Goal: Leave review/rating

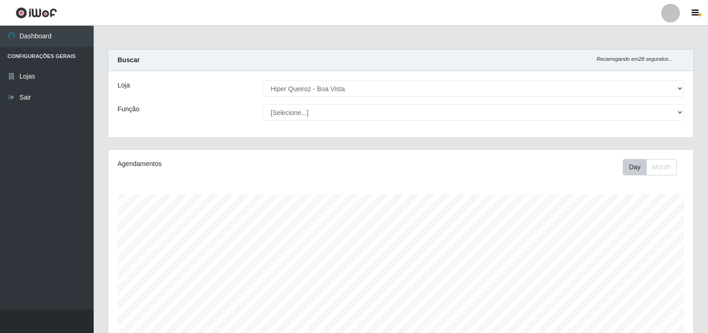
select select "514"
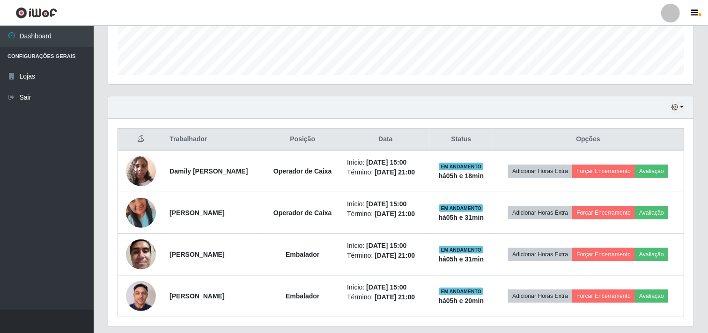
scroll to position [194, 585]
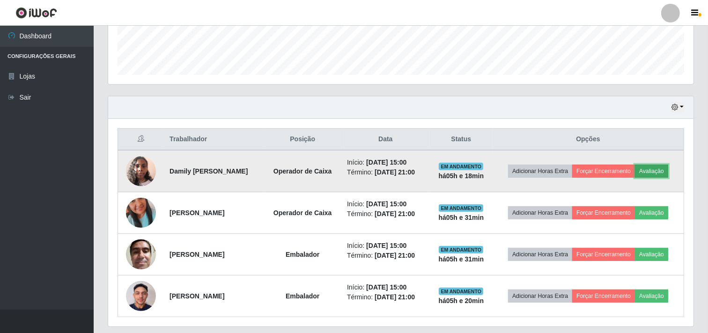
click at [665, 170] on button "Avaliação" at bounding box center [651, 171] width 33 height 13
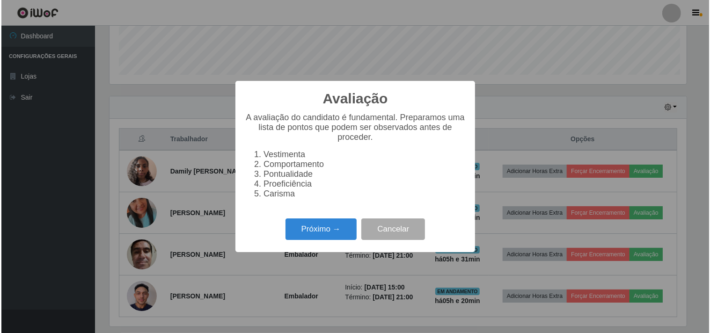
scroll to position [194, 579]
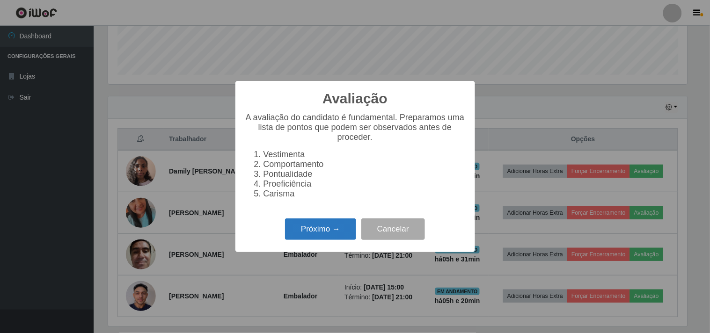
click at [316, 232] on button "Próximo →" at bounding box center [320, 230] width 71 height 22
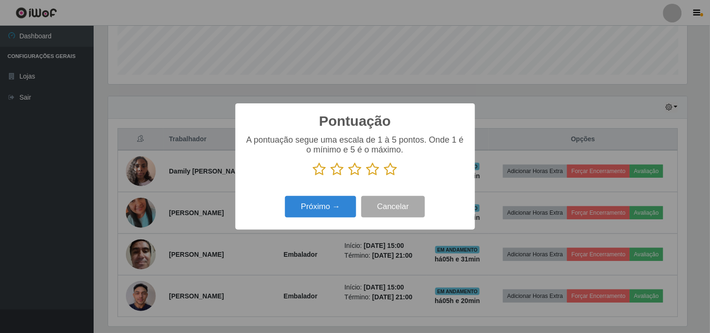
click at [395, 171] on icon at bounding box center [390, 169] width 13 height 14
click at [384, 176] on input "radio" at bounding box center [384, 176] width 0 height 0
click at [330, 207] on button "Próximo →" at bounding box center [320, 207] width 71 height 22
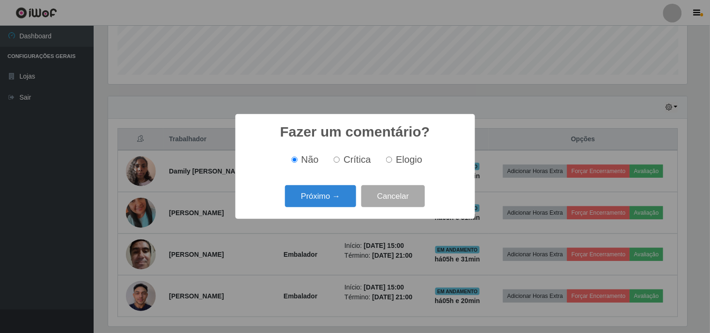
click at [330, 207] on button "Próximo →" at bounding box center [320, 196] width 71 height 22
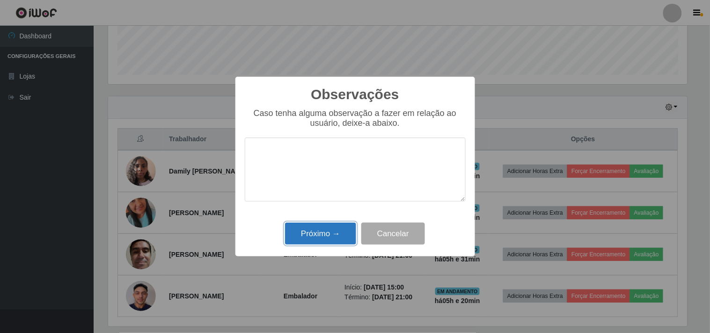
click at [322, 229] on button "Próximo →" at bounding box center [320, 234] width 71 height 22
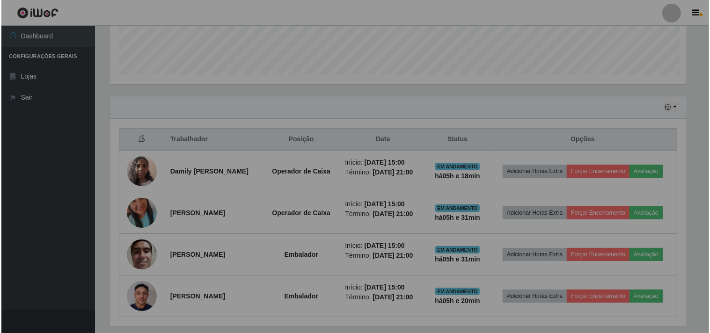
scroll to position [194, 585]
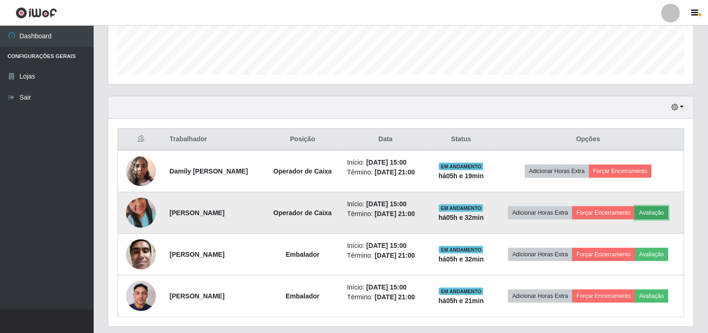
click at [661, 213] on button "Avaliação" at bounding box center [651, 212] width 33 height 13
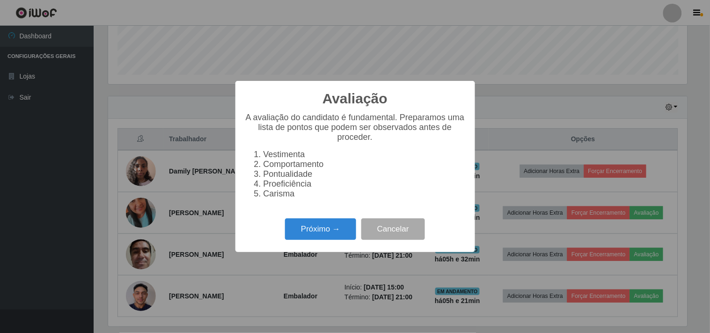
scroll to position [194, 579]
click at [345, 235] on button "Próximo →" at bounding box center [320, 230] width 71 height 22
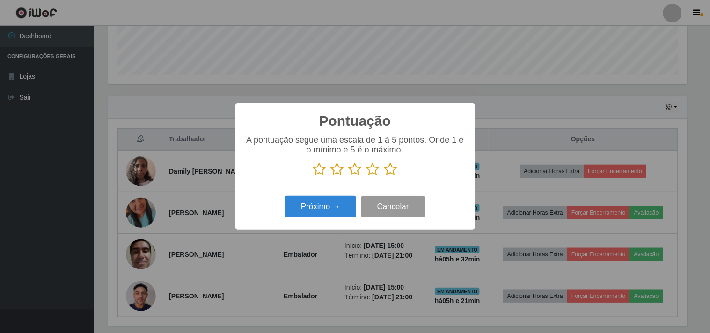
scroll to position [467924, 467539]
click at [392, 170] on icon at bounding box center [390, 169] width 13 height 14
click at [384, 176] on input "radio" at bounding box center [384, 176] width 0 height 0
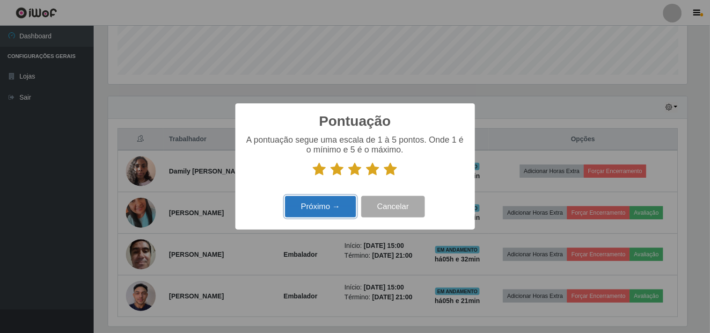
click at [320, 204] on button "Próximo →" at bounding box center [320, 207] width 71 height 22
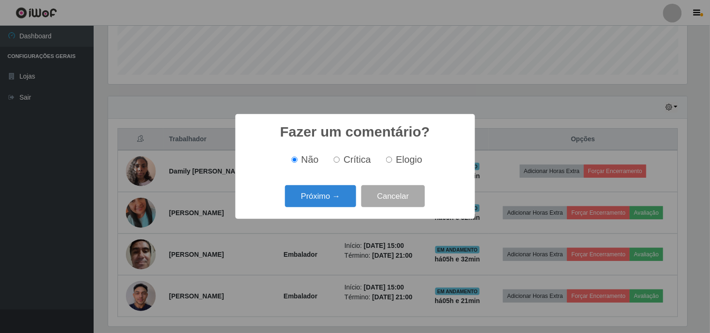
click at [320, 204] on button "Próximo →" at bounding box center [320, 196] width 71 height 22
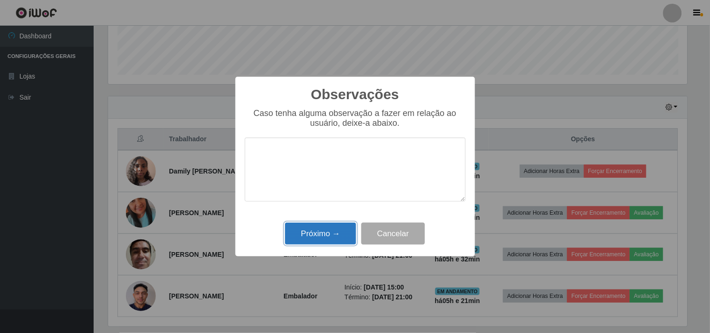
click at [325, 226] on button "Próximo →" at bounding box center [320, 234] width 71 height 22
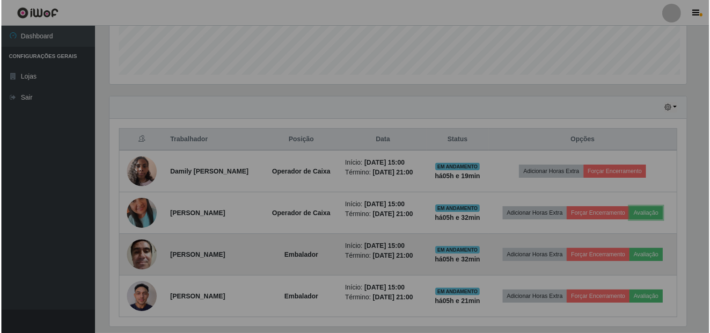
scroll to position [194, 585]
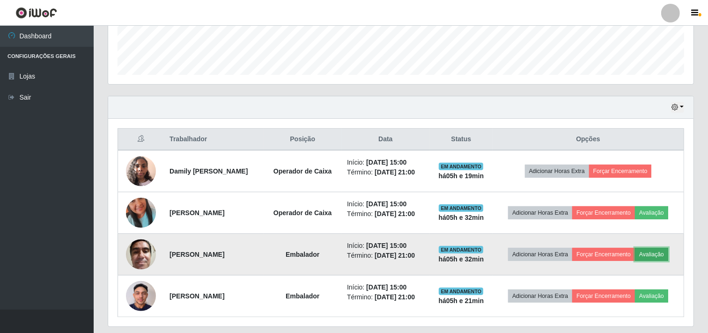
click at [653, 257] on button "Avaliação" at bounding box center [651, 254] width 33 height 13
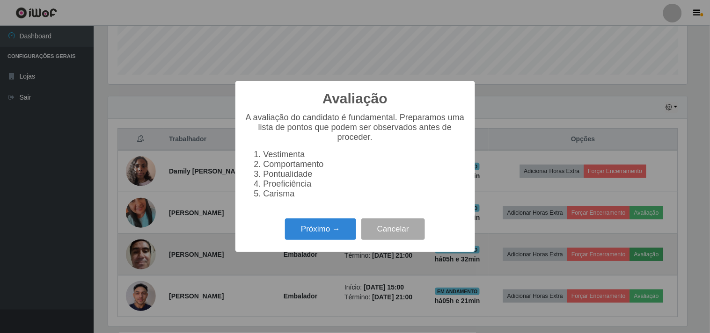
scroll to position [194, 579]
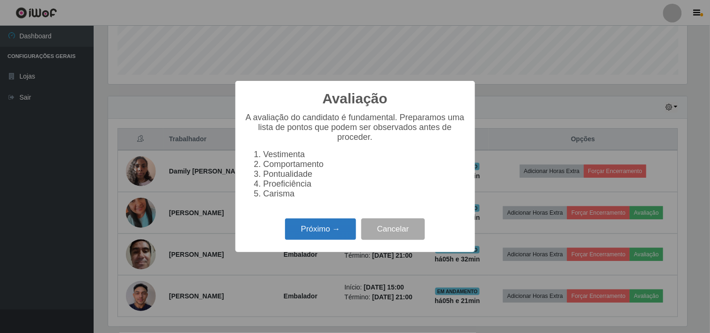
click at [328, 231] on button "Próximo →" at bounding box center [320, 230] width 71 height 22
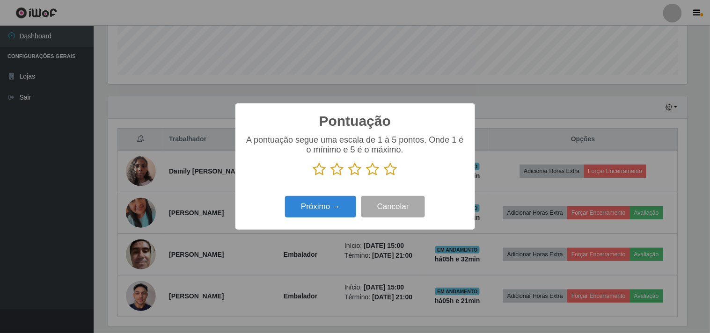
scroll to position [467924, 467539]
click at [390, 171] on icon at bounding box center [390, 169] width 13 height 14
click at [384, 176] on input "radio" at bounding box center [384, 176] width 0 height 0
click at [324, 215] on button "Próximo →" at bounding box center [320, 207] width 71 height 22
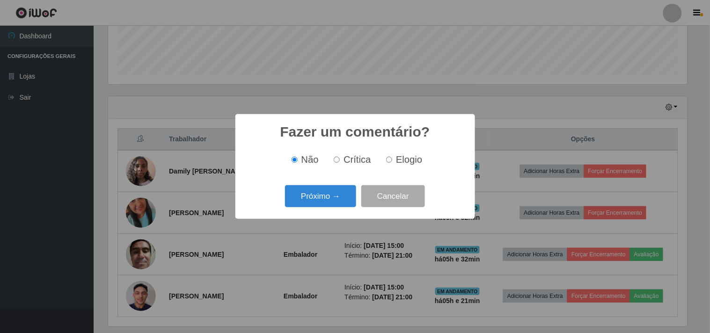
click at [407, 160] on span "Elogio" at bounding box center [409, 159] width 26 height 10
click at [392, 160] on input "Elogio" at bounding box center [389, 160] width 6 height 6
radio input "true"
click at [333, 197] on button "Próximo →" at bounding box center [320, 196] width 71 height 22
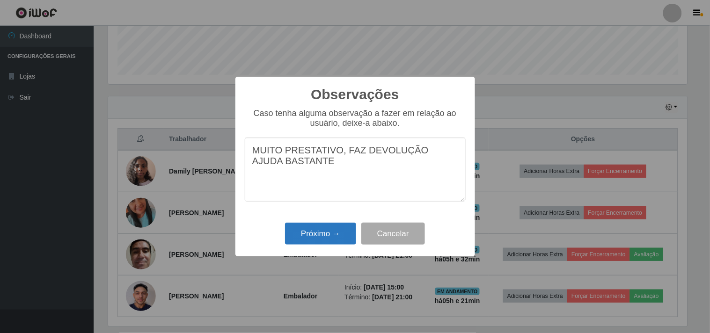
type textarea "MUITO PRESTATIVO, FAZ DEVOLUÇÃO AJUDA BASTANTE"
click at [301, 230] on button "Próximo →" at bounding box center [320, 234] width 71 height 22
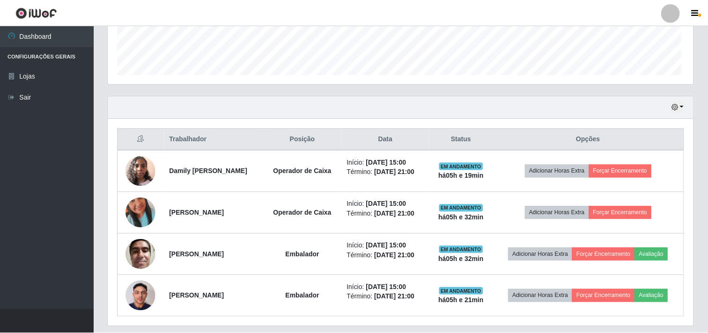
scroll to position [194, 585]
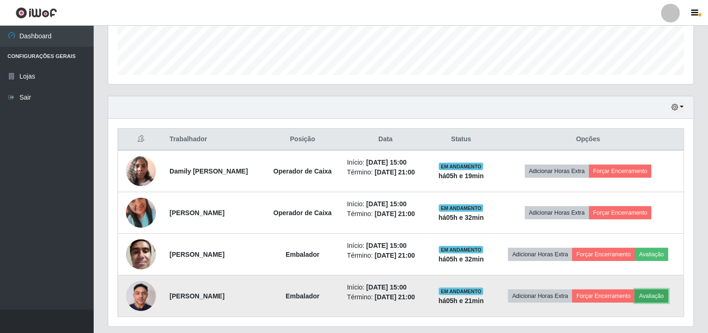
click at [668, 294] on button "Avaliação" at bounding box center [651, 296] width 33 height 13
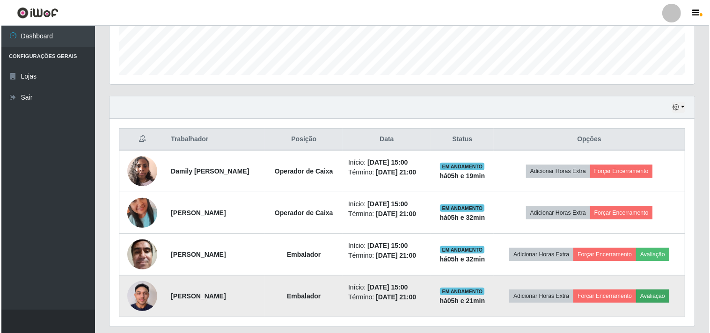
scroll to position [194, 579]
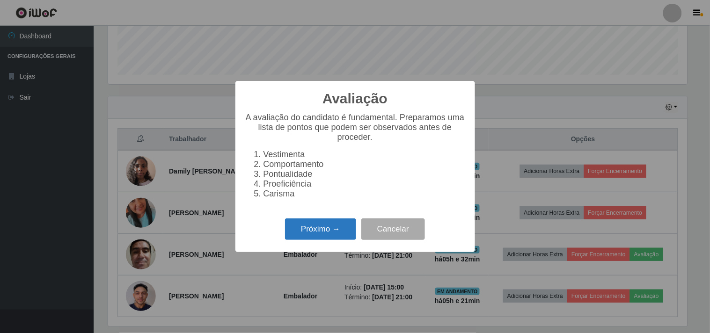
click at [324, 233] on button "Próximo →" at bounding box center [320, 230] width 71 height 22
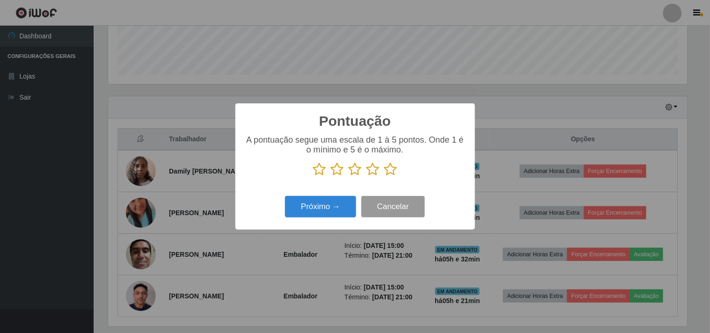
scroll to position [467924, 467539]
click at [391, 183] on div "A pontuação segue uma escala de 1 à 5 pontos. Onde 1 é o mínimo e 5 é o máximo." at bounding box center [355, 159] width 221 height 49
click at [395, 176] on icon at bounding box center [390, 169] width 13 height 14
click at [384, 176] on input "radio" at bounding box center [384, 176] width 0 height 0
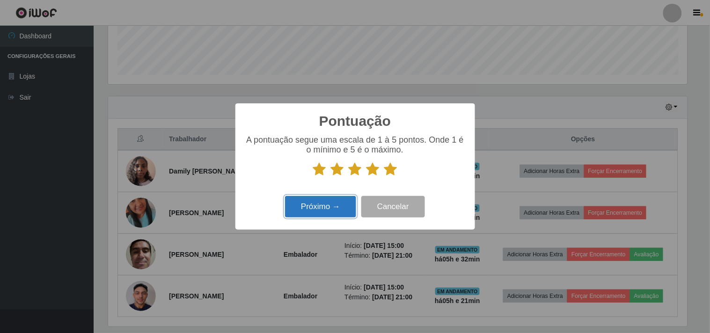
click at [329, 211] on button "Próximo →" at bounding box center [320, 207] width 71 height 22
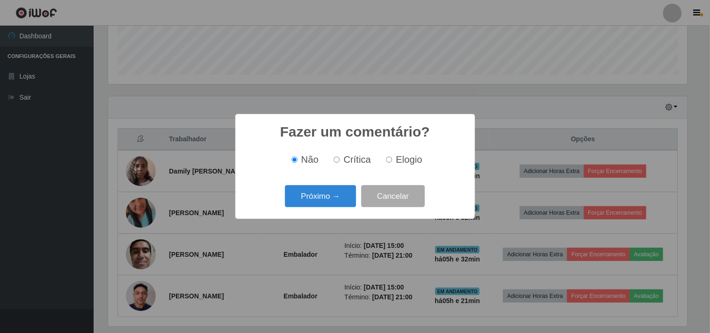
click at [329, 210] on div "Próximo → Cancelar" at bounding box center [355, 196] width 221 height 27
click at [333, 198] on button "Próximo →" at bounding box center [320, 196] width 71 height 22
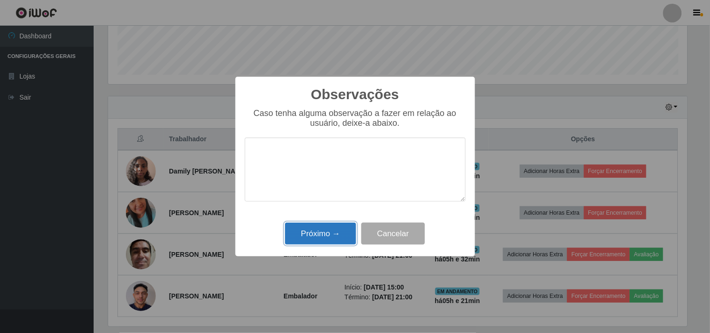
click at [325, 240] on button "Próximo →" at bounding box center [320, 234] width 71 height 22
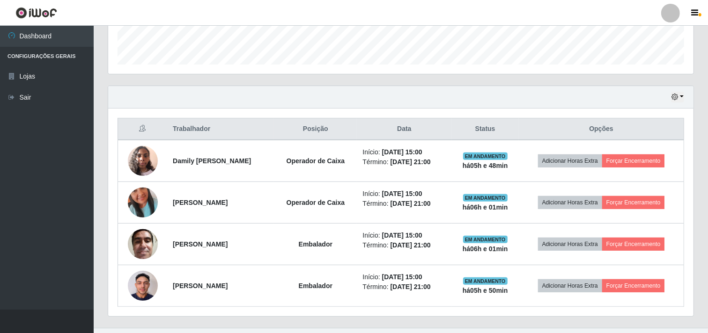
scroll to position [288, 0]
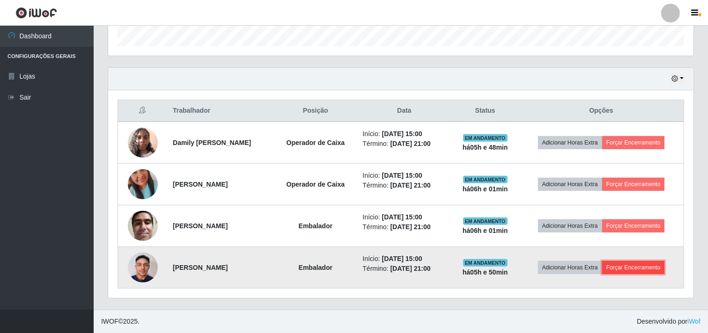
click at [628, 269] on button "Forçar Encerramento" at bounding box center [633, 267] width 63 height 13
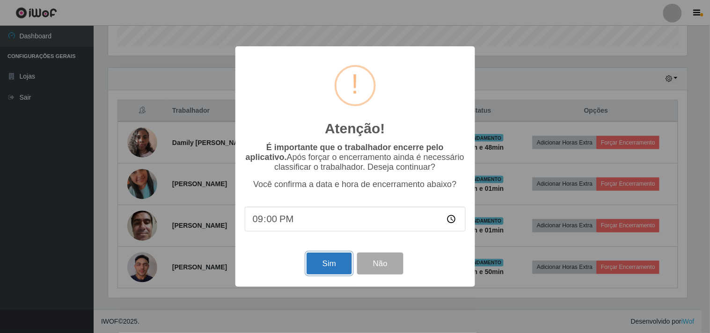
click at [330, 264] on button "Sim" at bounding box center [329, 264] width 45 height 22
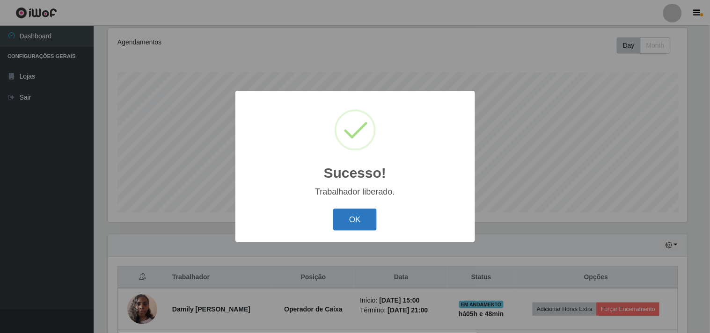
click at [356, 219] on button "OK" at bounding box center [355, 220] width 44 height 22
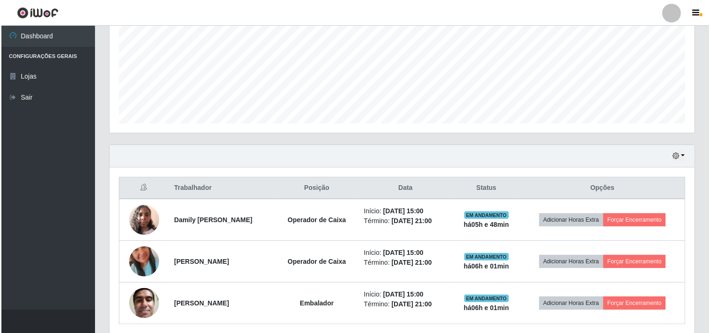
scroll to position [226, 0]
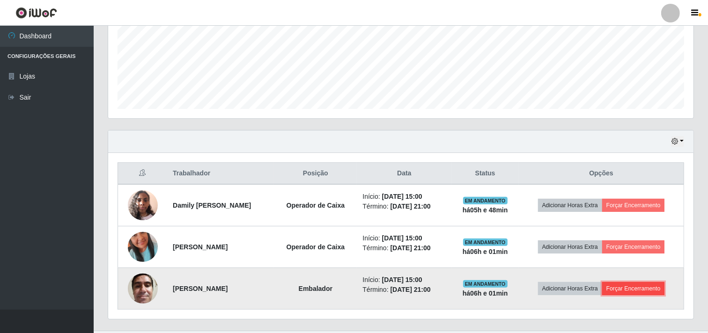
click at [628, 288] on button "Forçar Encerramento" at bounding box center [633, 288] width 63 height 13
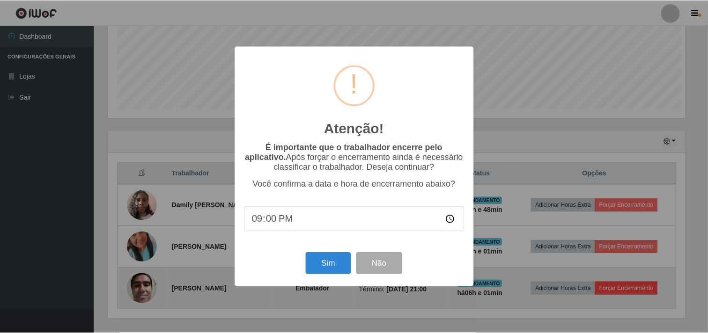
scroll to position [194, 579]
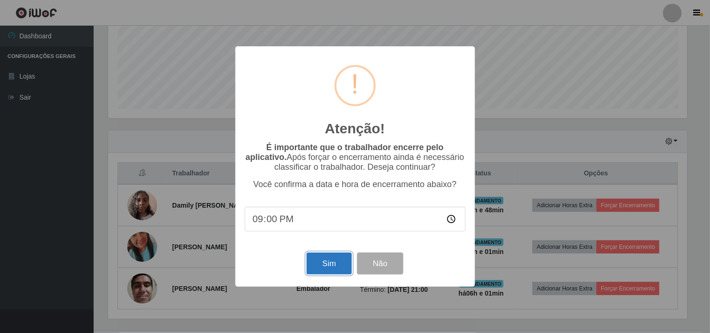
click at [338, 260] on button "Sim" at bounding box center [329, 264] width 45 height 22
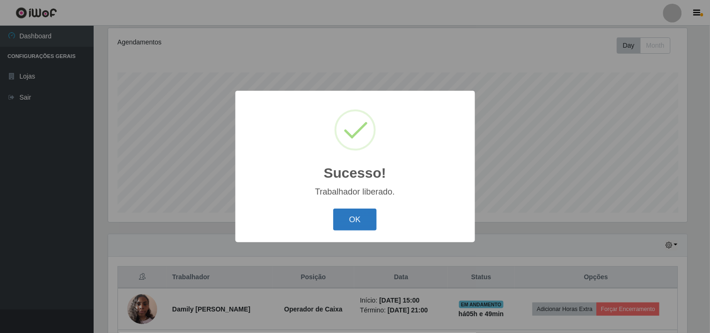
click at [355, 219] on button "OK" at bounding box center [355, 220] width 44 height 22
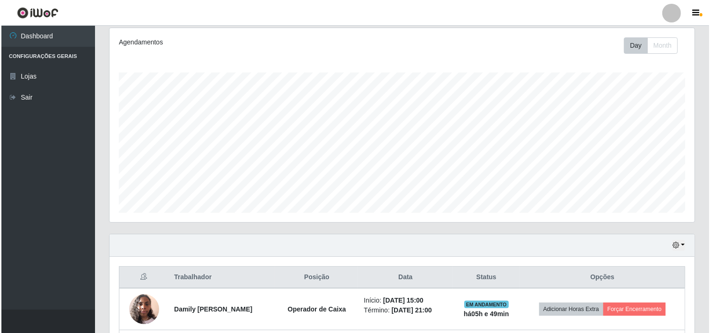
scroll to position [174, 0]
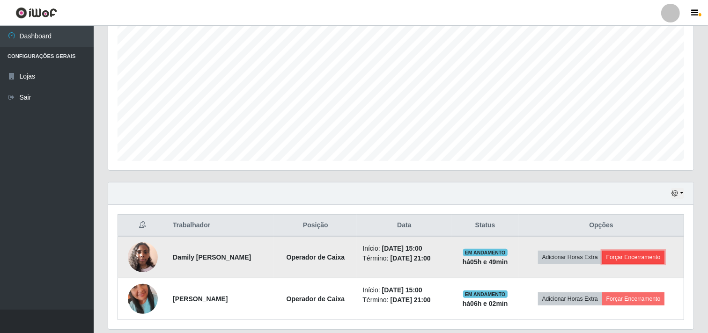
click at [642, 263] on button "Forçar Encerramento" at bounding box center [633, 257] width 63 height 13
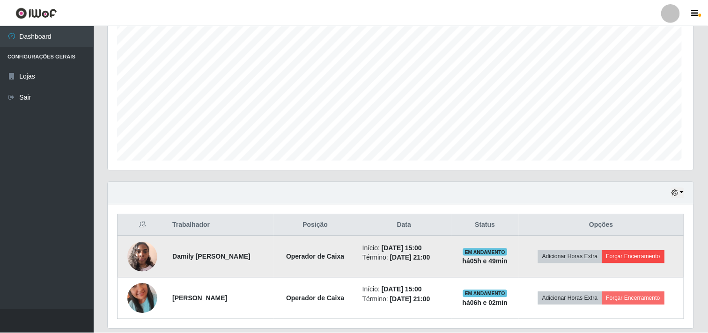
scroll to position [194, 579]
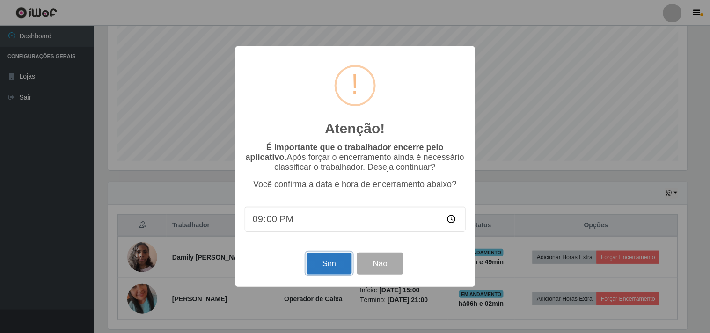
click at [334, 263] on button "Sim" at bounding box center [329, 264] width 45 height 22
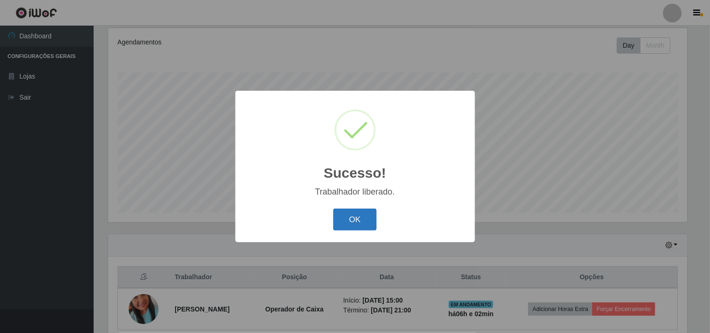
click at [348, 213] on button "OK" at bounding box center [355, 220] width 44 height 22
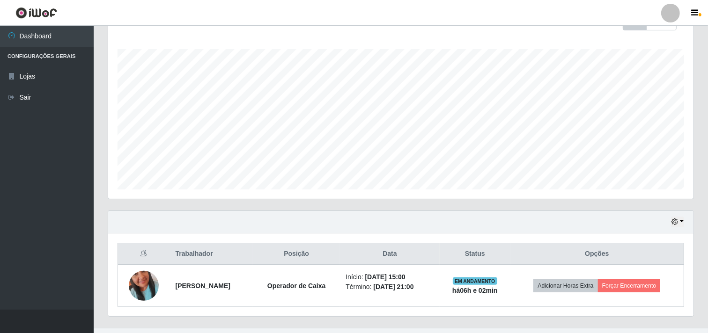
scroll to position [0, 0]
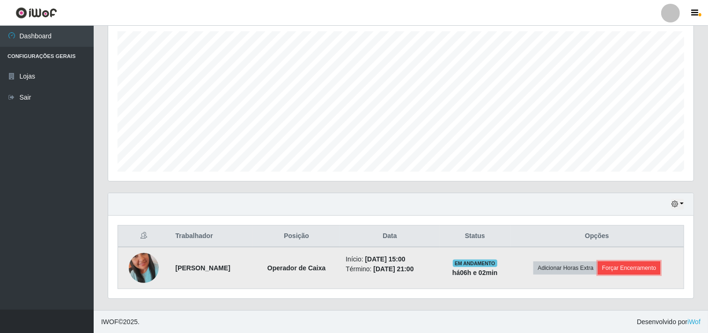
click at [632, 265] on button "Forçar Encerramento" at bounding box center [629, 268] width 63 height 13
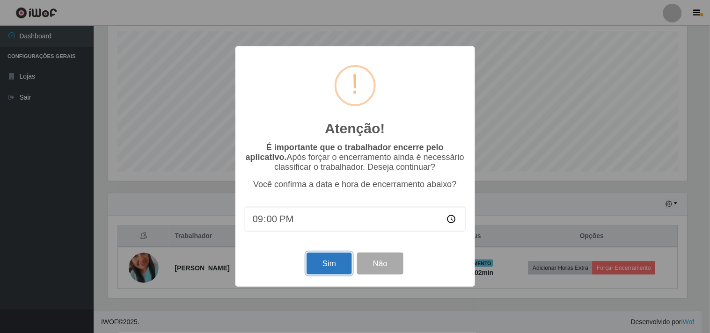
click at [331, 259] on button "Sim" at bounding box center [329, 264] width 45 height 22
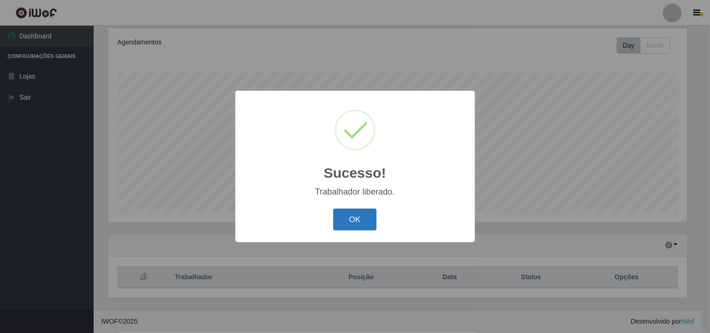
click at [345, 218] on button "OK" at bounding box center [355, 220] width 44 height 22
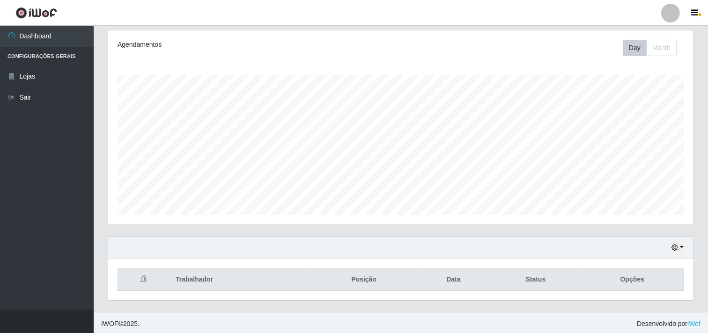
scroll to position [122, 0]
